Goal: Task Accomplishment & Management: Manage account settings

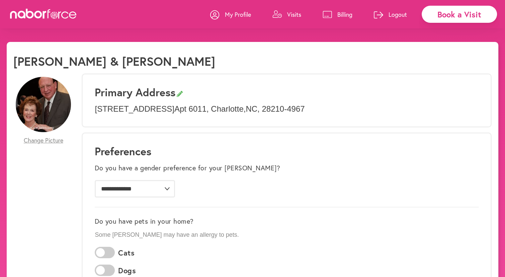
click at [291, 16] on p "Visits" at bounding box center [294, 14] width 14 height 8
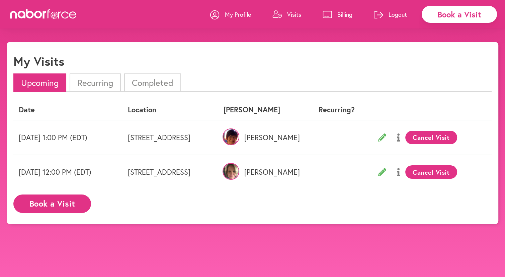
click at [239, 139] on img at bounding box center [231, 136] width 17 height 17
click at [301, 138] on p "[PERSON_NAME]" at bounding box center [262, 137] width 77 height 9
click at [239, 138] on img at bounding box center [231, 136] width 17 height 17
click at [239, 137] on img at bounding box center [231, 136] width 17 height 17
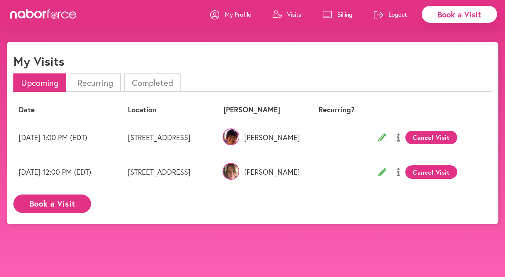
click at [400, 139] on icon at bounding box center [398, 137] width 3 height 8
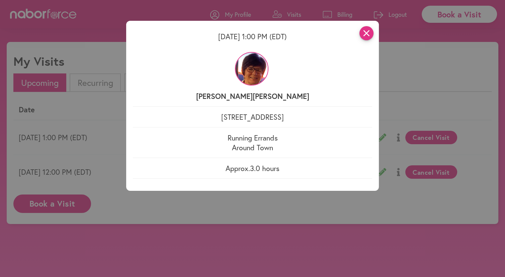
click at [371, 33] on icon "close" at bounding box center [367, 33] width 14 height 14
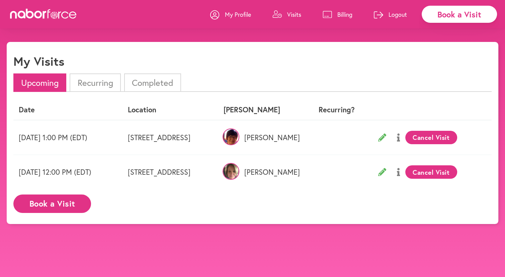
click at [402, 13] on p "Logout" at bounding box center [398, 14] width 18 height 8
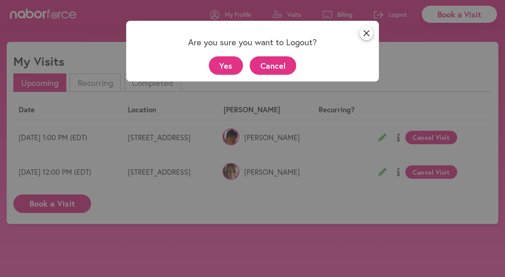
click at [231, 70] on button "Yes" at bounding box center [226, 65] width 34 height 18
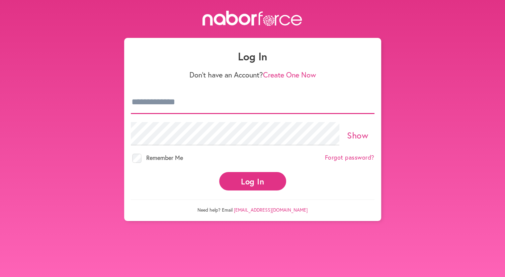
type input "**********"
